Goal: Navigation & Orientation: Find specific page/section

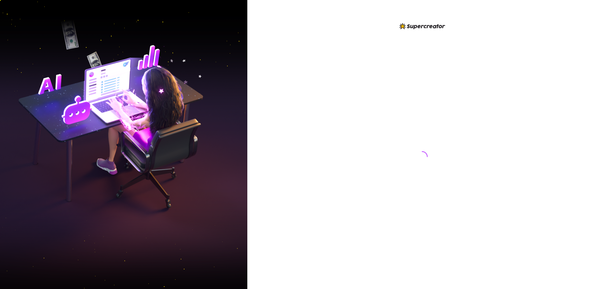
click at [292, 132] on div at bounding box center [422, 144] width 350 height 289
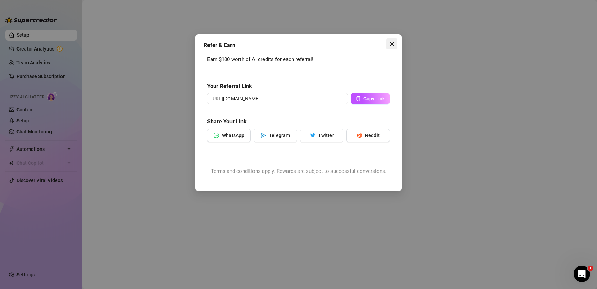
click at [389, 42] on icon "close" at bounding box center [391, 43] width 5 height 5
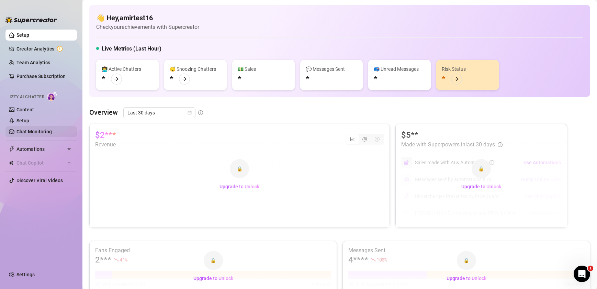
click at [32, 129] on link "Chat Monitoring" at bounding box center [33, 131] width 35 height 5
